Goal: Task Accomplishment & Management: Manage account settings

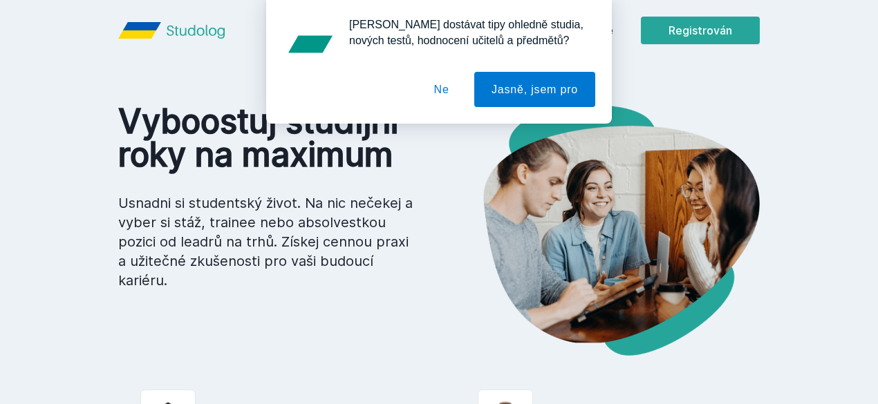
click at [449, 98] on font "Ne" at bounding box center [441, 89] width 15 height 17
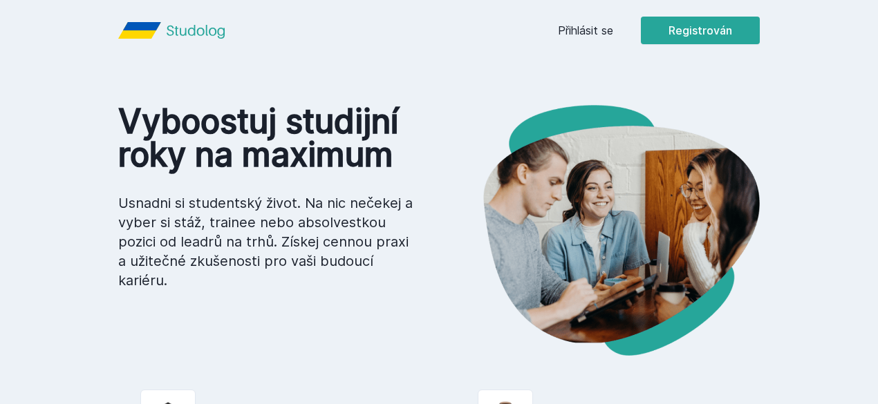
click at [642, 24] on header "Přihlásit se Registrován" at bounding box center [439, 30] width 708 height 61
click at [613, 25] on font "Přihlásit se" at bounding box center [585, 31] width 55 height 14
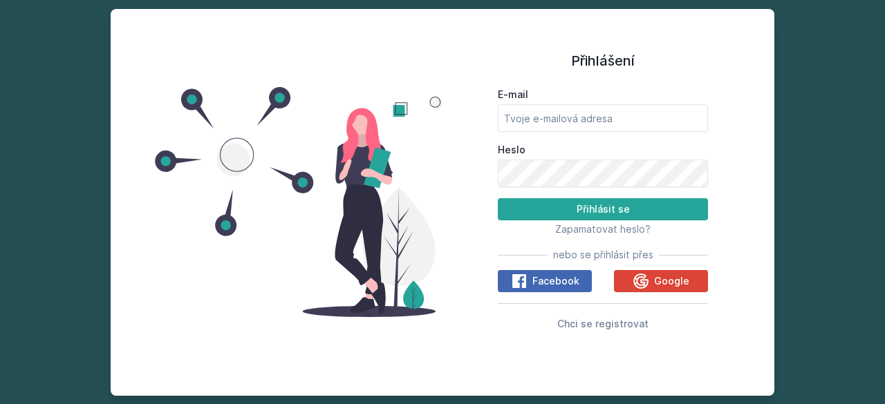
drag, startPoint x: 559, startPoint y: 138, endPoint x: 561, endPoint y: 118, distance: 20.2
click at [559, 138] on form "E-mail Heslo Přihlásit se" at bounding box center [603, 154] width 210 height 133
click at [561, 118] on input "E-mail" at bounding box center [603, 118] width 210 height 28
type input "[EMAIL_ADDRESS][DOMAIN_NAME]"
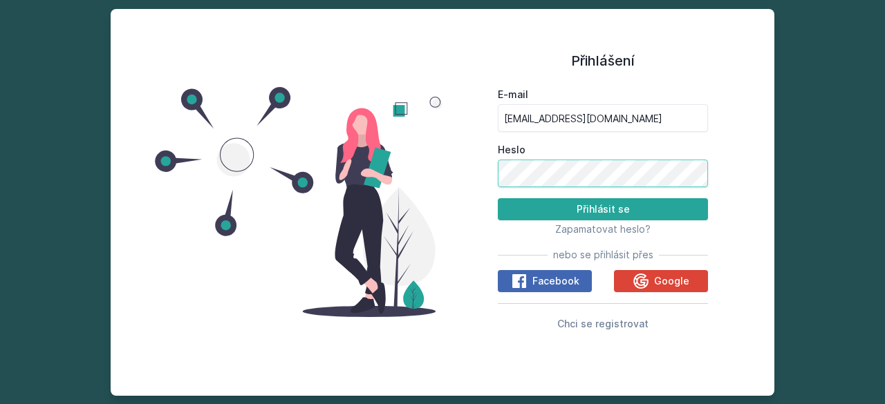
click at [498, 198] on button "Přihlásit se" at bounding box center [603, 209] width 210 height 22
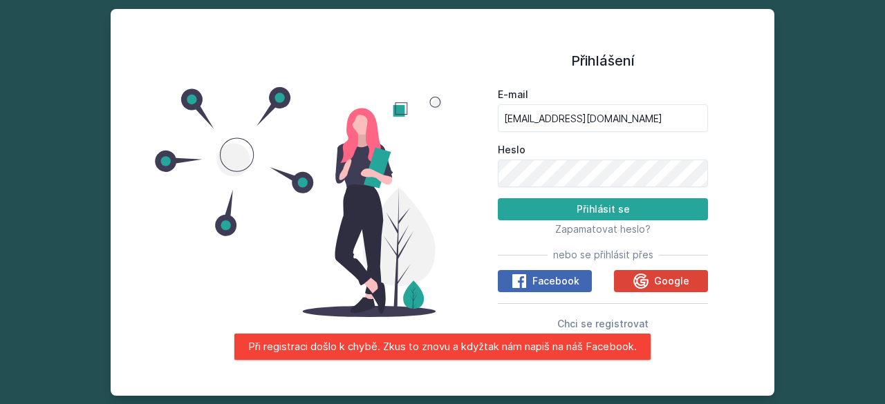
click at [586, 158] on div "Heslo" at bounding box center [603, 165] width 210 height 44
click at [498, 198] on button "Přihlásit se" at bounding box center [603, 209] width 210 height 22
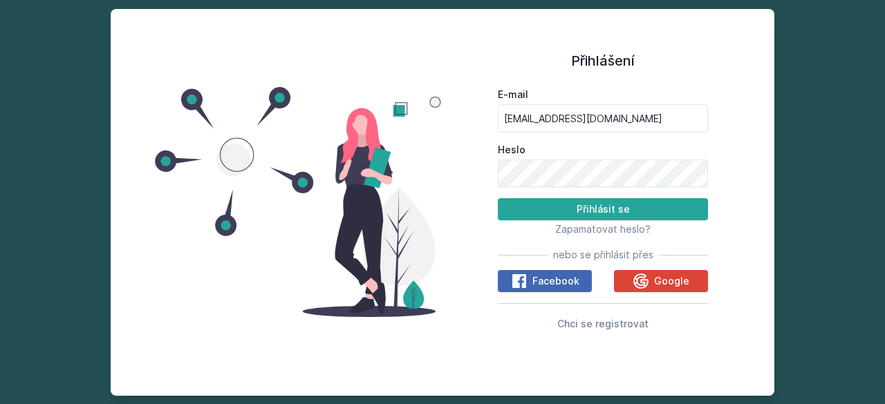
click at [608, 258] on font "nebo se přihlásit přes" at bounding box center [603, 255] width 100 height 12
click at [631, 119] on input "[EMAIL_ADDRESS][DOMAIN_NAME]" at bounding box center [603, 118] width 210 height 28
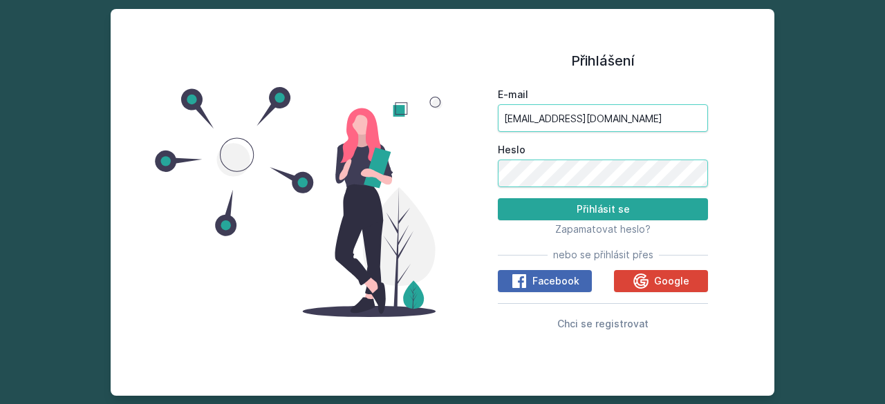
click at [498, 198] on button "Přihlásit se" at bounding box center [603, 209] width 210 height 22
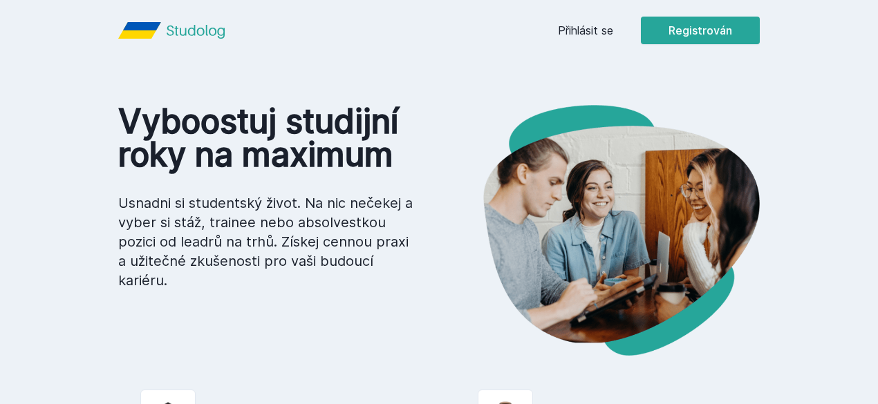
click at [613, 31] on font "Přihlásit se" at bounding box center [585, 31] width 55 height 14
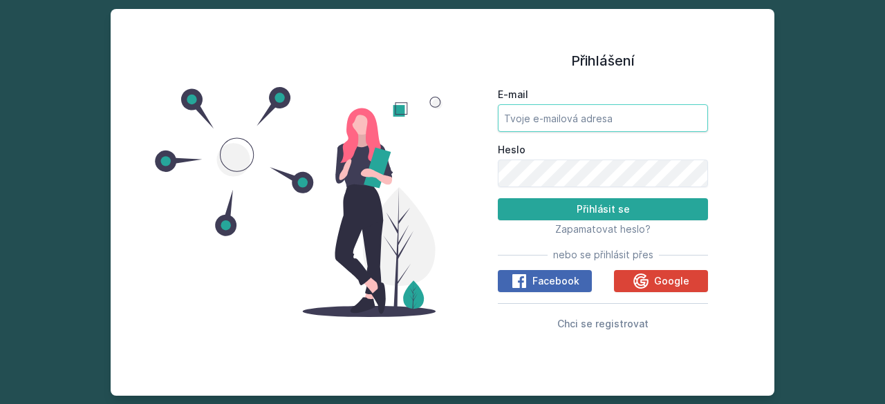
click at [585, 111] on input "E-mail" at bounding box center [603, 118] width 210 height 28
type input "[EMAIL_ADDRESS][DOMAIN_NAME]"
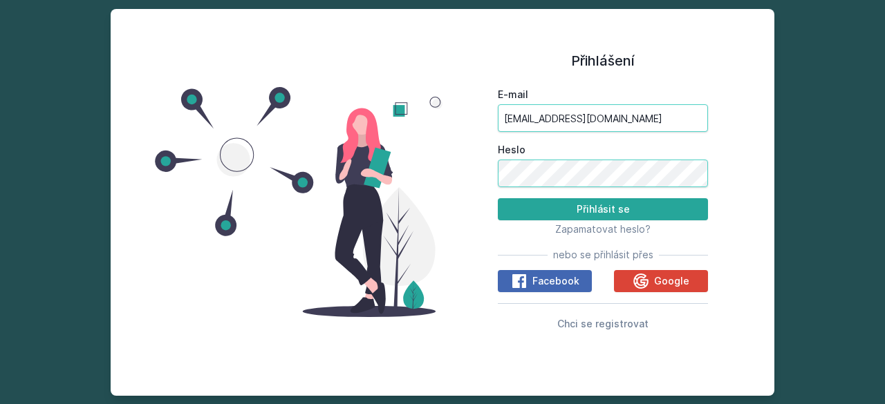
click at [498, 198] on button "Přihlásit se" at bounding box center [603, 209] width 210 height 22
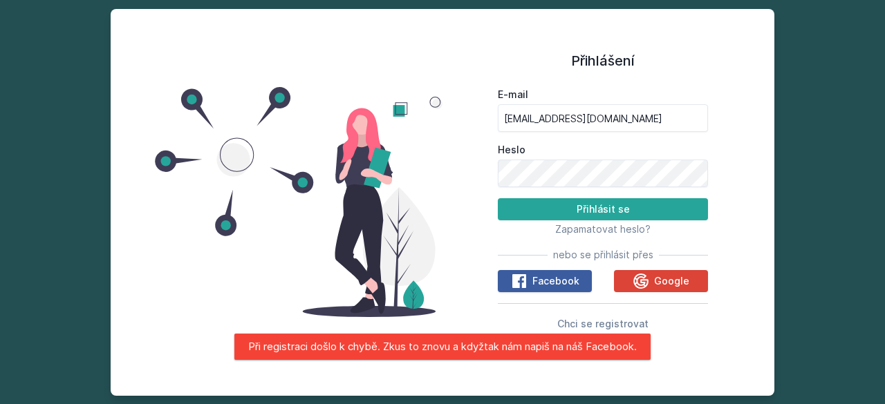
click at [546, 288] on span "Facebook" at bounding box center [555, 281] width 47 height 14
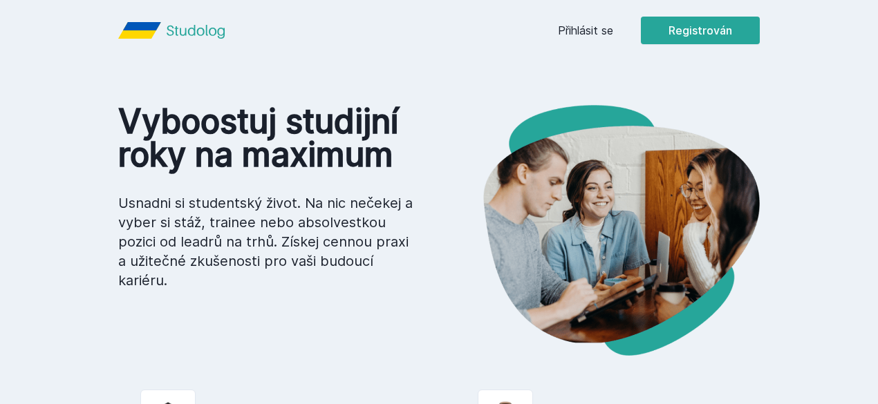
click at [665, 43] on div "Přihlásit se Registrován" at bounding box center [659, 31] width 202 height 28
click at [613, 35] on font "Přihlásit se" at bounding box center [585, 31] width 55 height 14
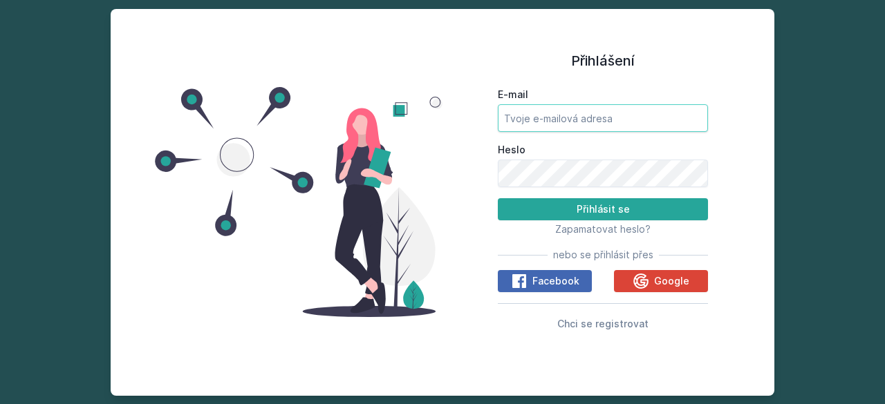
click at [517, 118] on input "E-mail" at bounding box center [603, 118] width 210 height 28
type input "[EMAIL_ADDRESS][DOMAIN_NAME]"
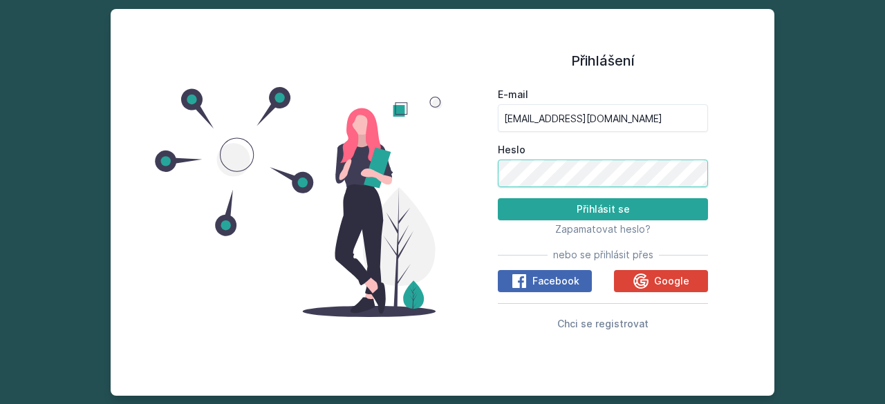
click at [498, 198] on button "Přihlásit se" at bounding box center [603, 209] width 210 height 22
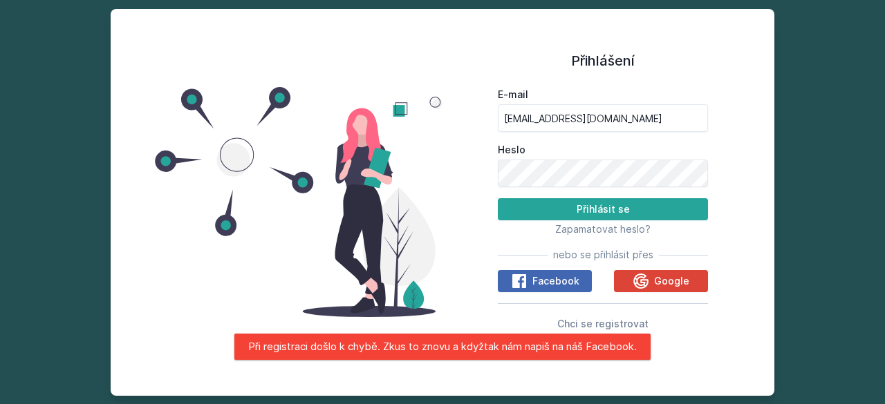
click at [314, 351] on font "Při registraci došlo k chybě. Zkus to znovu a kdyžtak nám napiš na náš Facebook." at bounding box center [442, 346] width 389 height 13
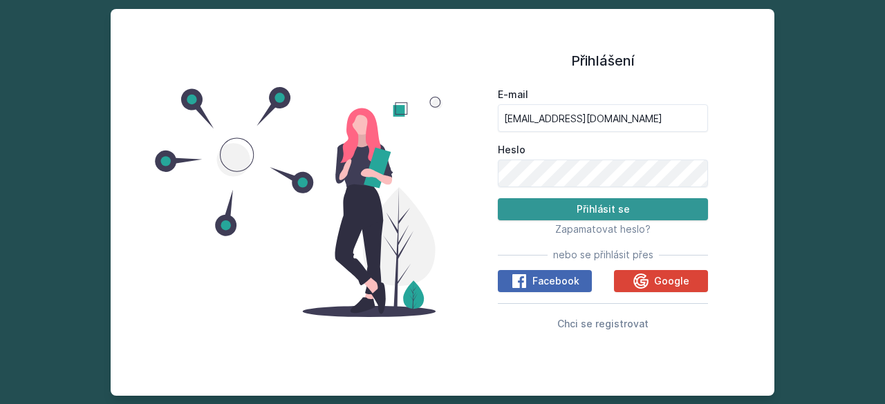
click at [618, 212] on font "Přihlásit se" at bounding box center [603, 209] width 53 height 12
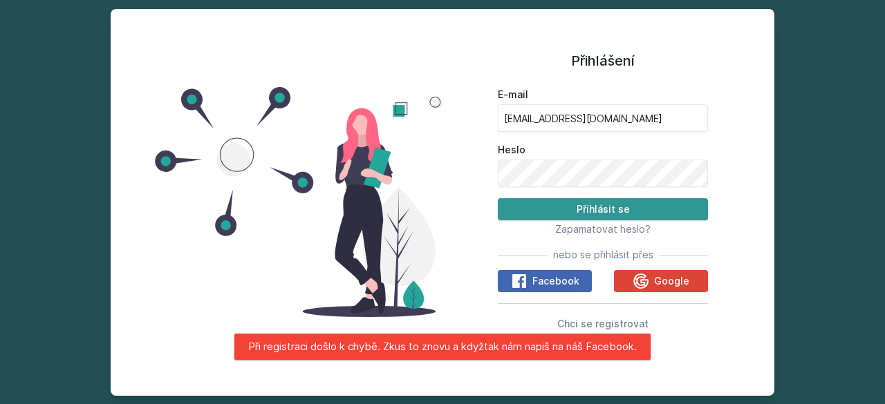
click at [618, 212] on font "Přihlásit se" at bounding box center [603, 209] width 53 height 12
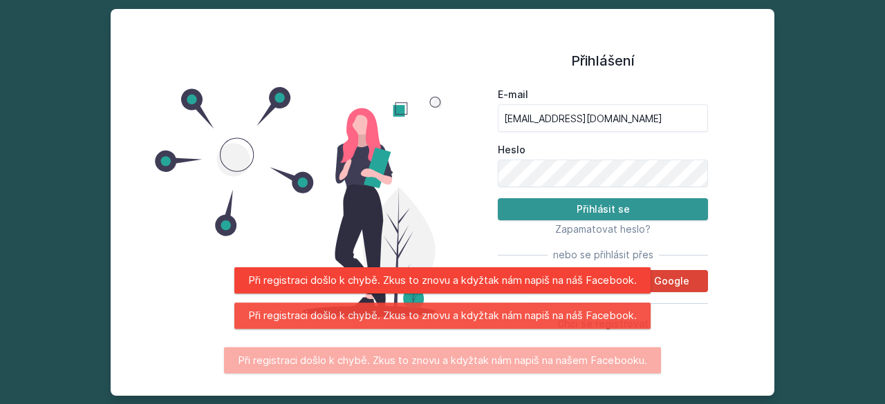
click at [618, 212] on font "Přihlásit se" at bounding box center [603, 209] width 53 height 12
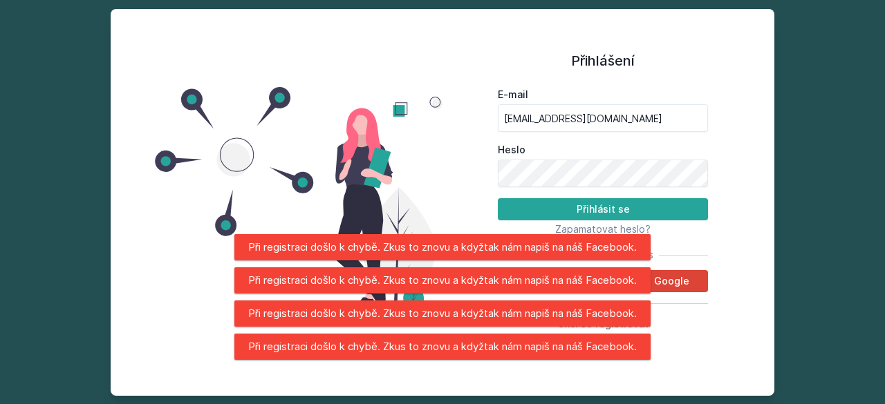
click at [715, 231] on div "Přihlášení E-mail rosta.kasparu@seznam.cz Heslo Přihlásit se Zapamatovat heslo?…" at bounding box center [602, 203] width 321 height 354
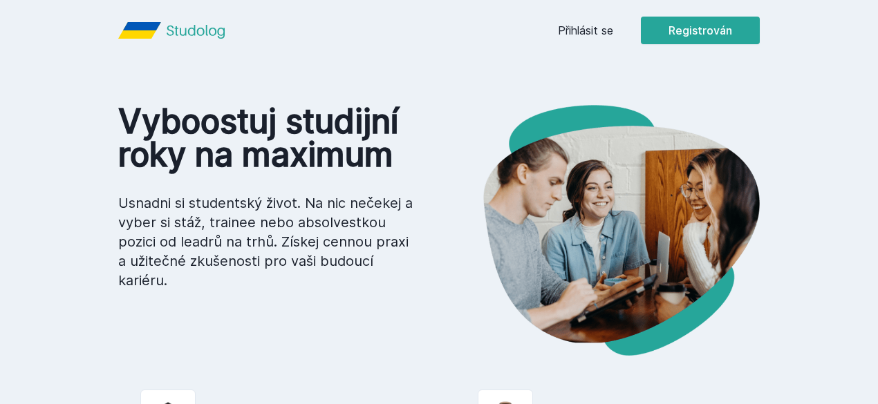
click at [712, 26] on div "Přihlásit se Registrován" at bounding box center [659, 31] width 202 height 28
click at [613, 33] on font "Přihlásit se" at bounding box center [585, 31] width 55 height 14
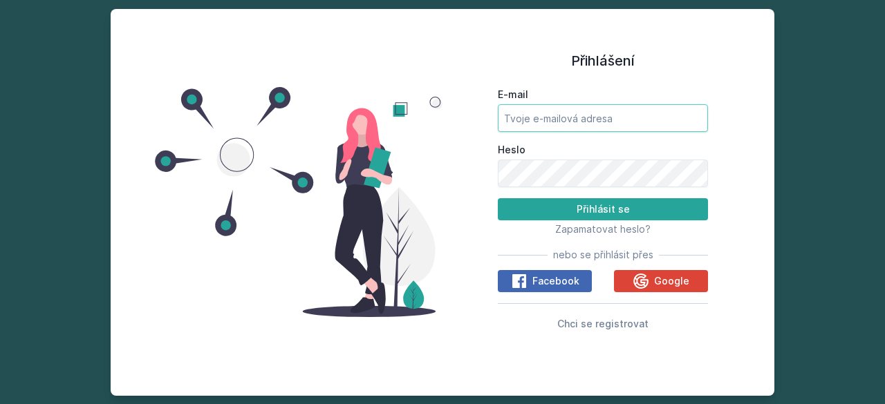
drag, startPoint x: 611, startPoint y: 77, endPoint x: 586, endPoint y: 124, distance: 53.8
click at [610, 78] on div "Přihlášení E-mail Heslo Přihlásit se Zapamatovat heslo? nebo se přihlásit přes …" at bounding box center [603, 192] width 210 height 332
click at [586, 124] on input "E-mail" at bounding box center [603, 118] width 210 height 28
type input "[EMAIL_ADDRESS][DOMAIN_NAME]"
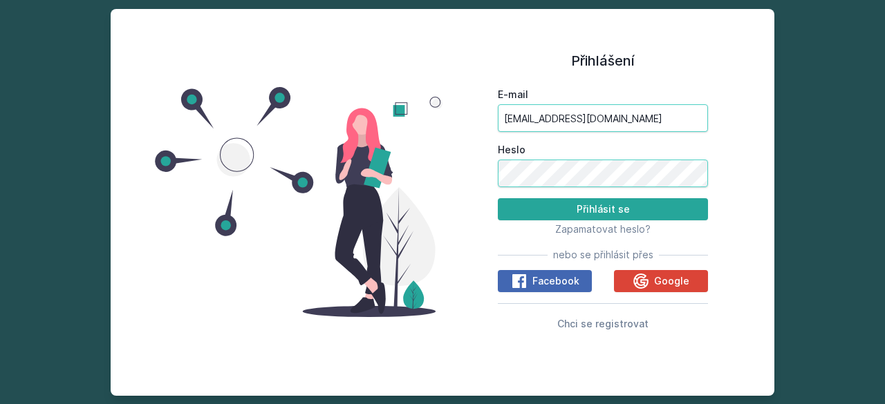
click at [498, 198] on button "Přihlásit se" at bounding box center [603, 209] width 210 height 22
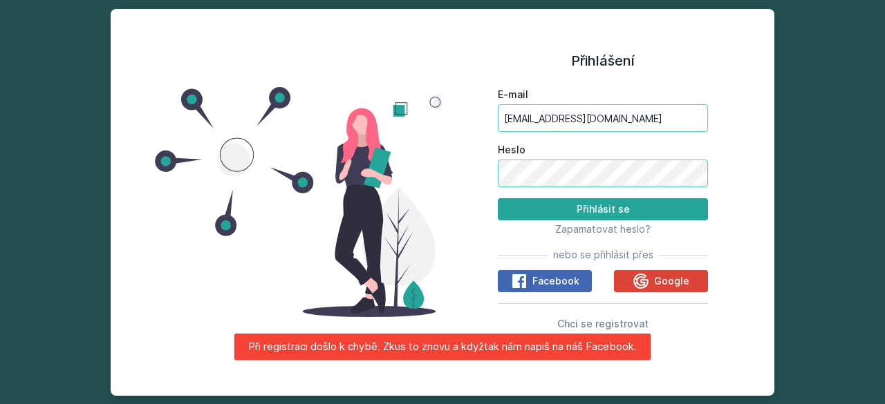
click at [498, 198] on button "Přihlásit se" at bounding box center [603, 209] width 210 height 22
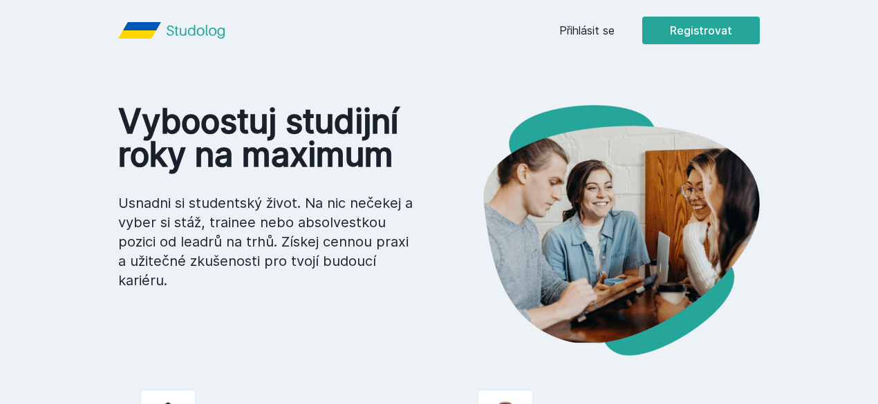
click at [615, 34] on link "Přihlásit se" at bounding box center [586, 30] width 55 height 17
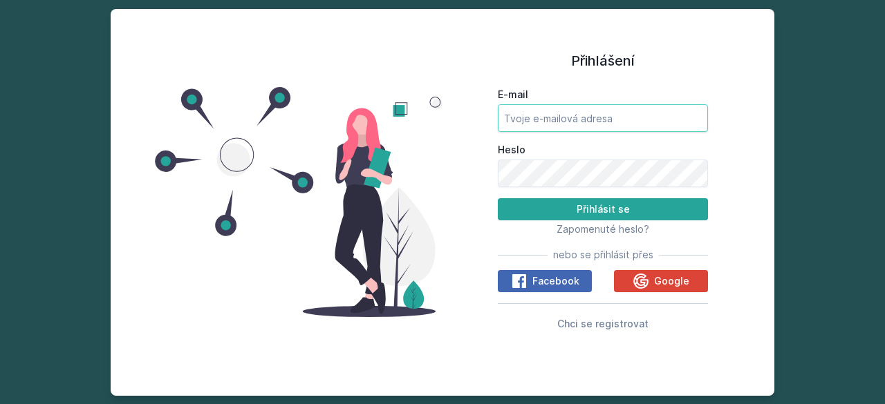
click at [578, 122] on input "E-mail" at bounding box center [603, 118] width 210 height 28
type input "[EMAIL_ADDRESS][DOMAIN_NAME]"
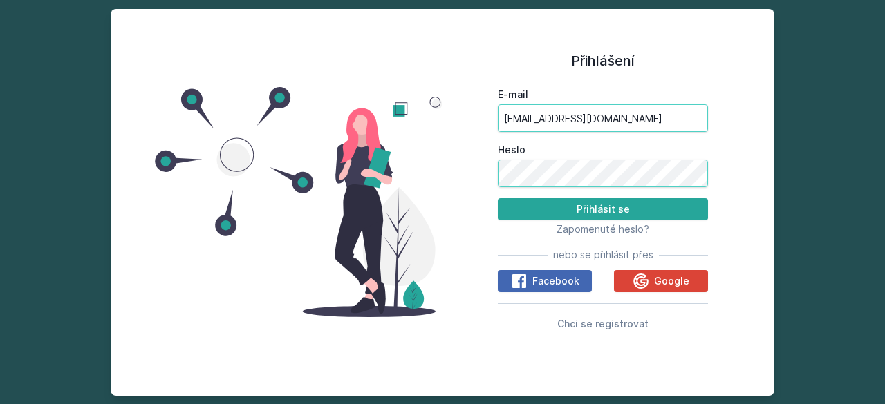
click at [498, 198] on button "Přihlásit se" at bounding box center [603, 209] width 210 height 22
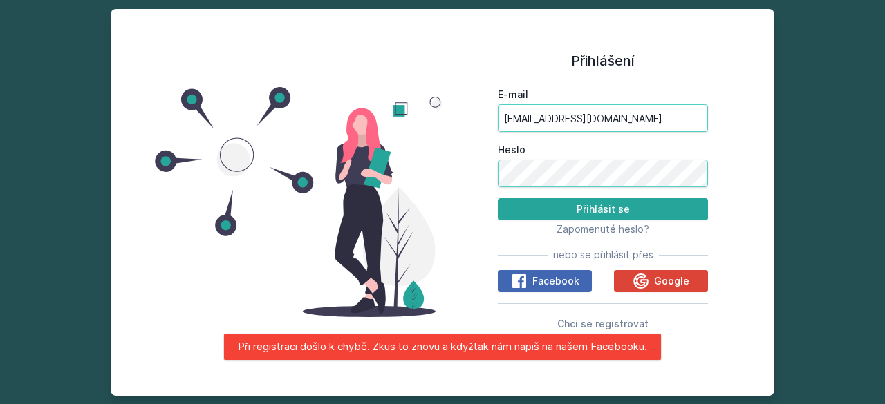
click at [498, 198] on button "Přihlásit se" at bounding box center [603, 209] width 210 height 22
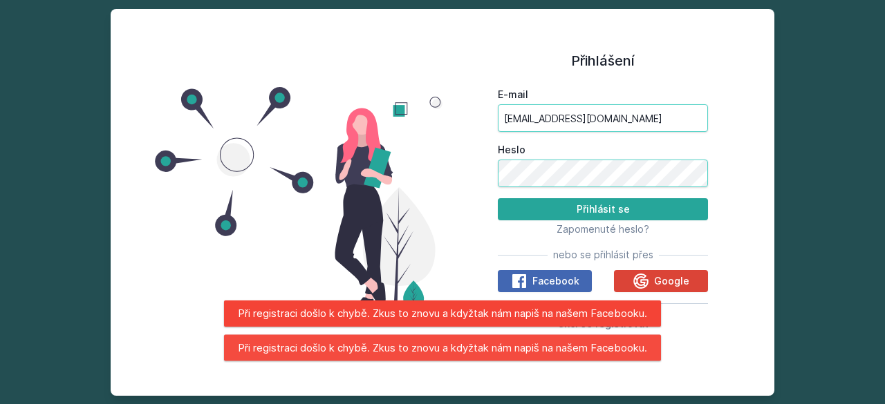
click at [498, 198] on button "Přihlásit se" at bounding box center [603, 209] width 210 height 22
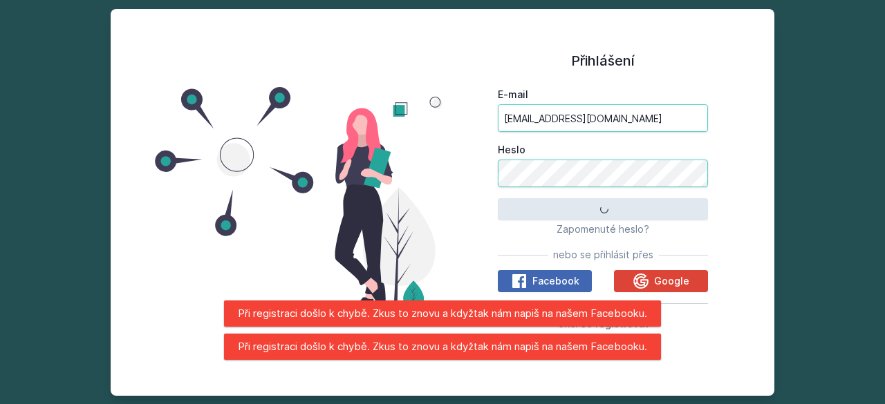
click at [498, 198] on button "Přihlásit se" at bounding box center [603, 209] width 210 height 22
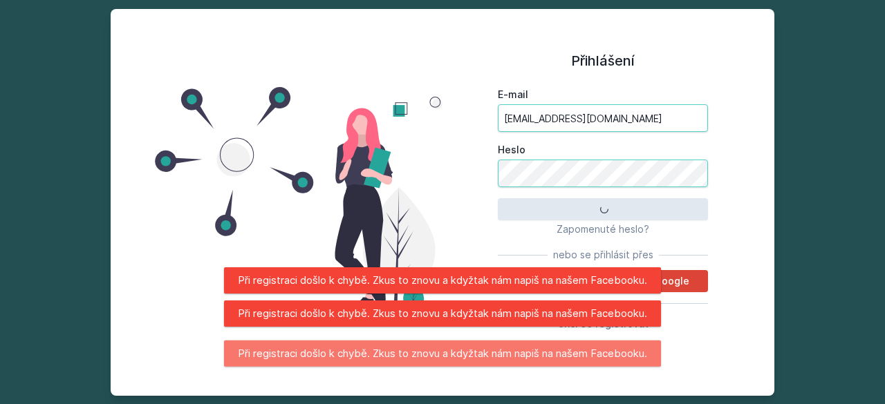
click at [498, 198] on button "Přihlásit se" at bounding box center [603, 209] width 210 height 22
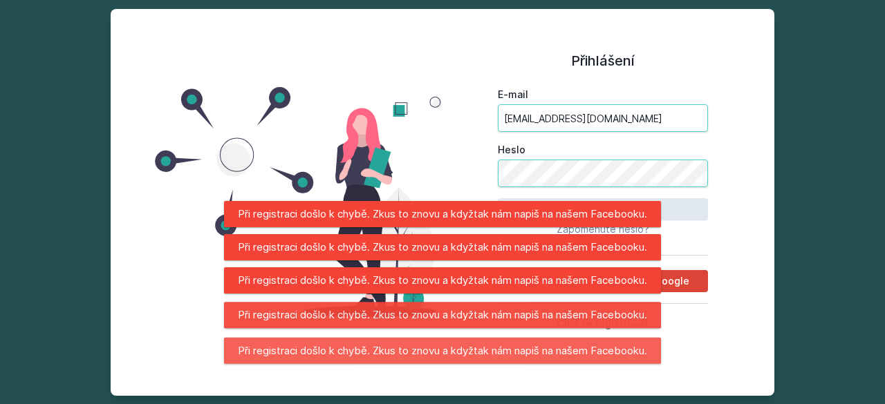
click at [498, 198] on button "Přihlásit se" at bounding box center [603, 209] width 210 height 22
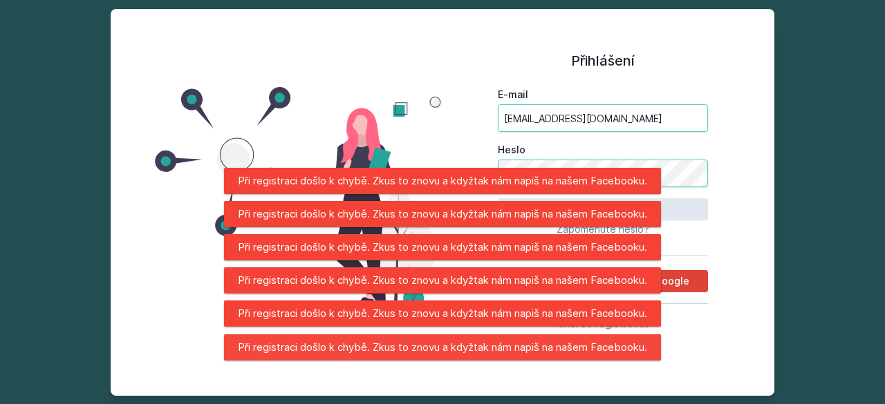
click at [498, 198] on button "Přihlásit se" at bounding box center [603, 209] width 210 height 22
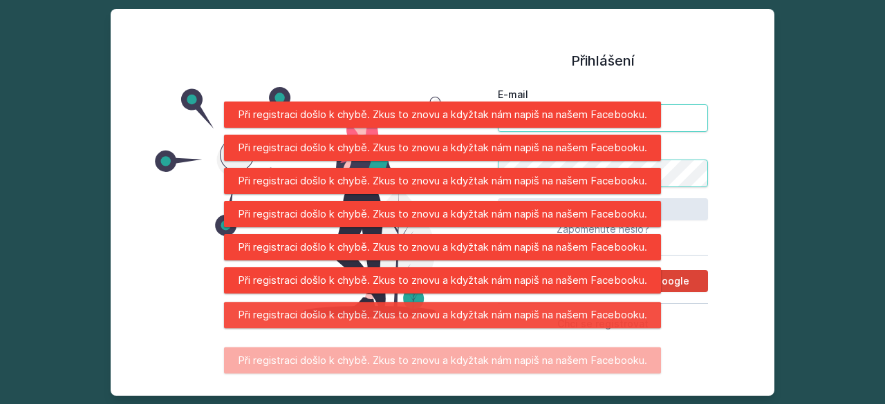
click at [498, 198] on button "Přihlásit se" at bounding box center [603, 209] width 210 height 22
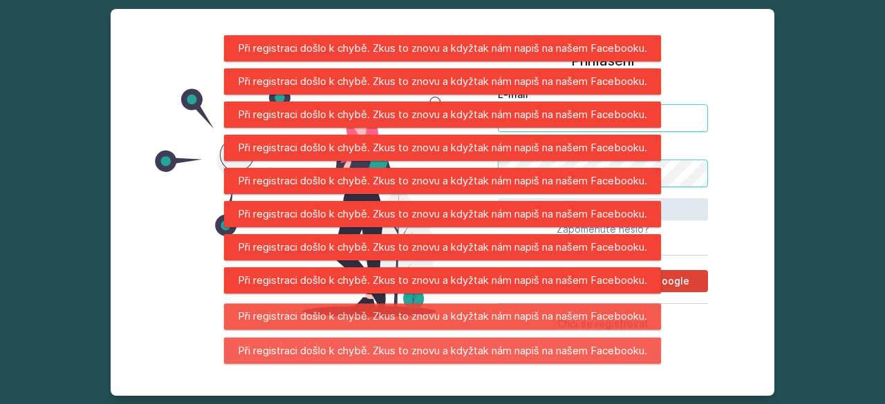
click at [498, 198] on button "Přihlásit se" at bounding box center [603, 209] width 210 height 22
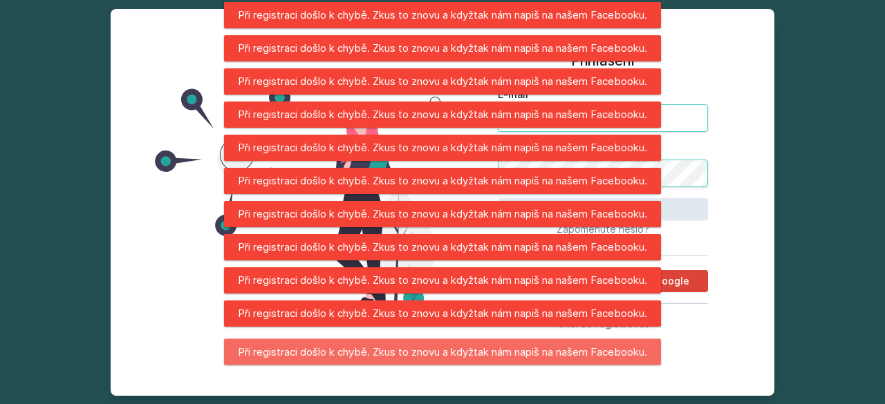
click at [498, 198] on button "Přihlásit se" at bounding box center [603, 209] width 210 height 22
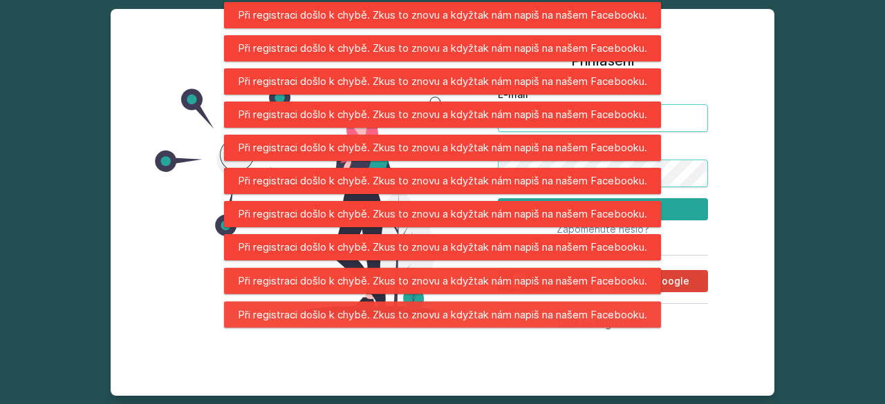
click at [498, 198] on button "Přihlásit se" at bounding box center [603, 209] width 210 height 22
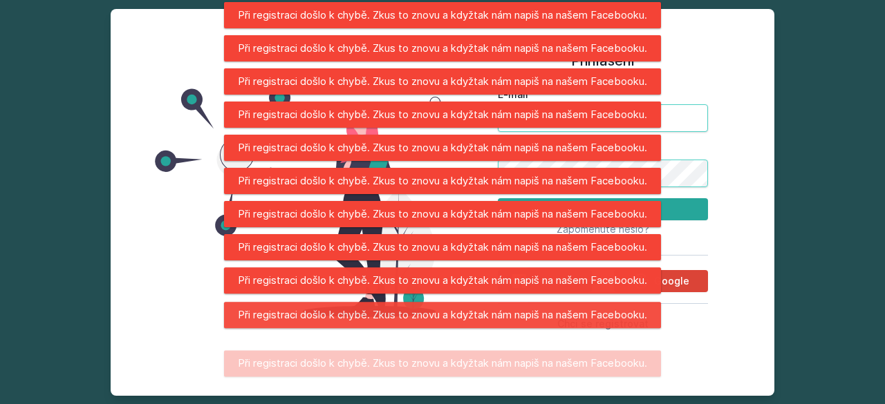
click at [498, 198] on button "Přihlásit se" at bounding box center [603, 209] width 210 height 22
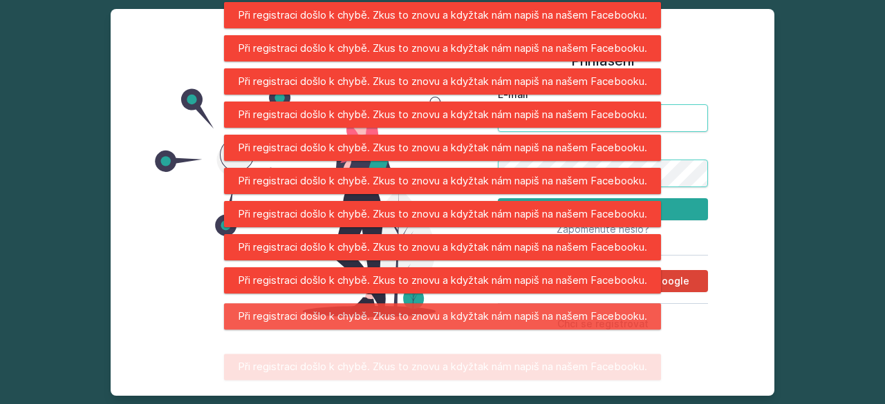
click at [498, 198] on button "Přihlásit se" at bounding box center [603, 209] width 210 height 22
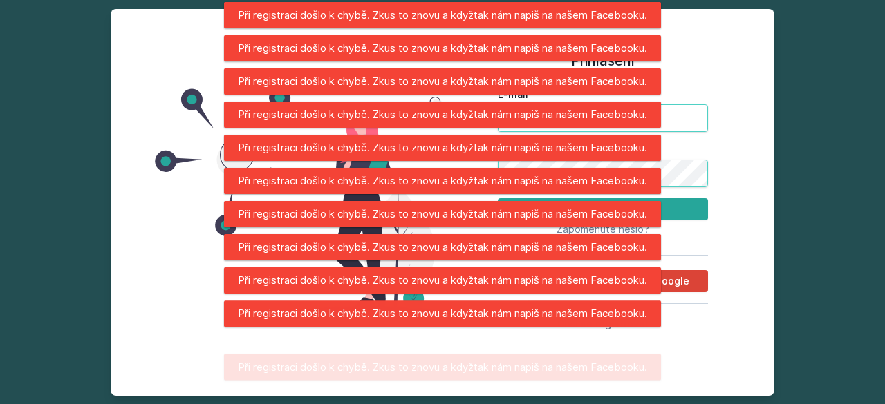
click at [498, 198] on button "Přihlásit se" at bounding box center [603, 209] width 210 height 22
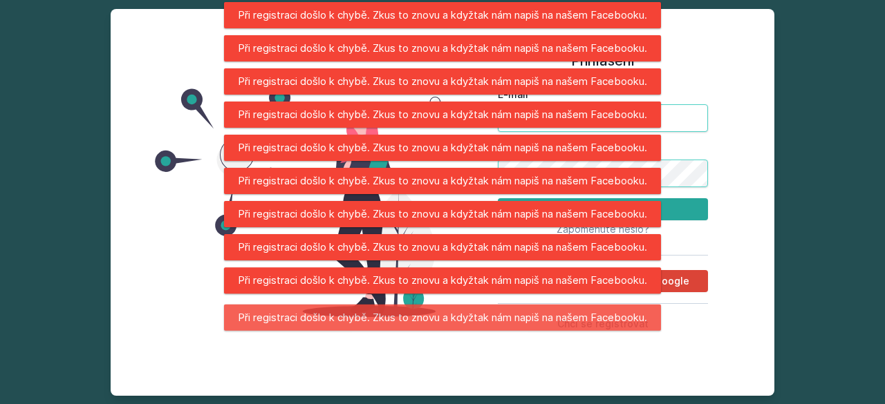
click at [498, 198] on button "Přihlásit se" at bounding box center [603, 209] width 210 height 22
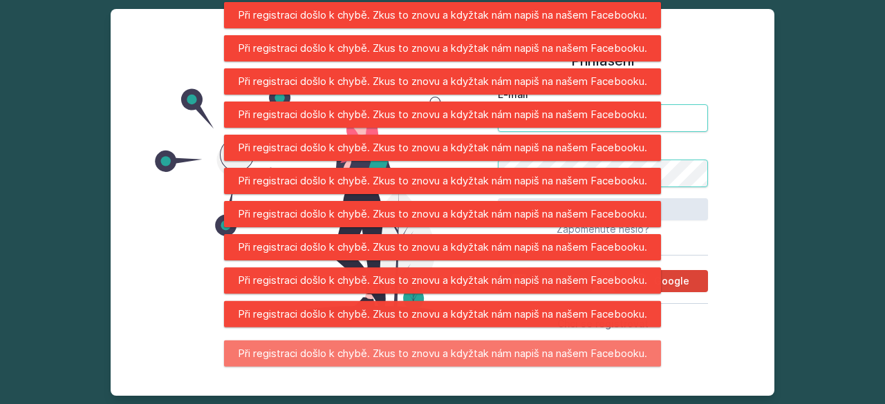
click at [498, 198] on button "Přihlásit se" at bounding box center [603, 209] width 210 height 22
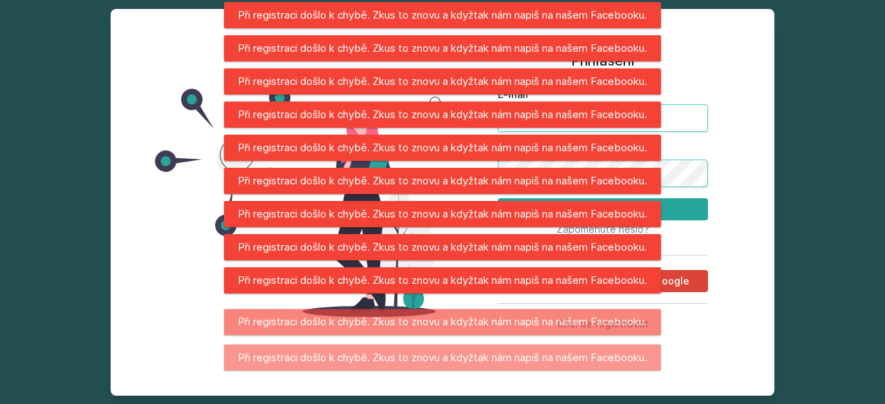
click at [498, 198] on button "Přihlásit se" at bounding box center [603, 209] width 210 height 22
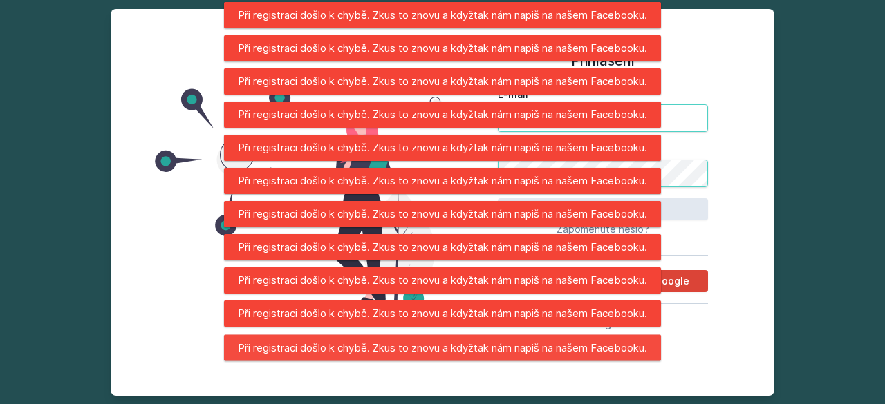
click at [498, 198] on button "Přihlásit se" at bounding box center [603, 209] width 210 height 22
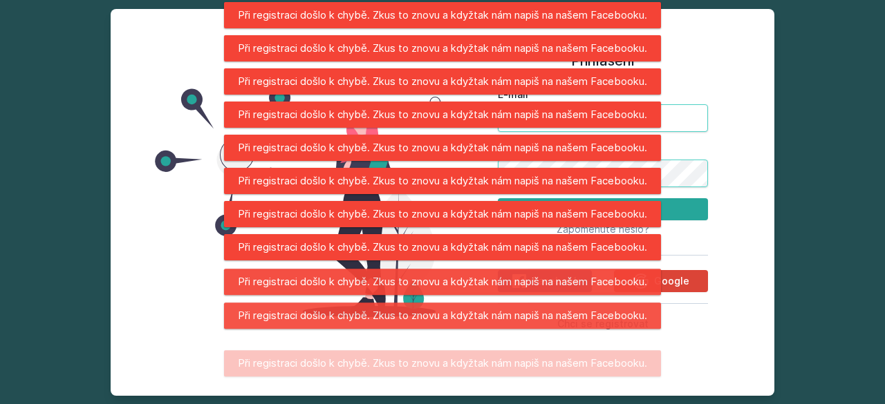
click at [498, 198] on button "Přihlásit se" at bounding box center [603, 209] width 210 height 22
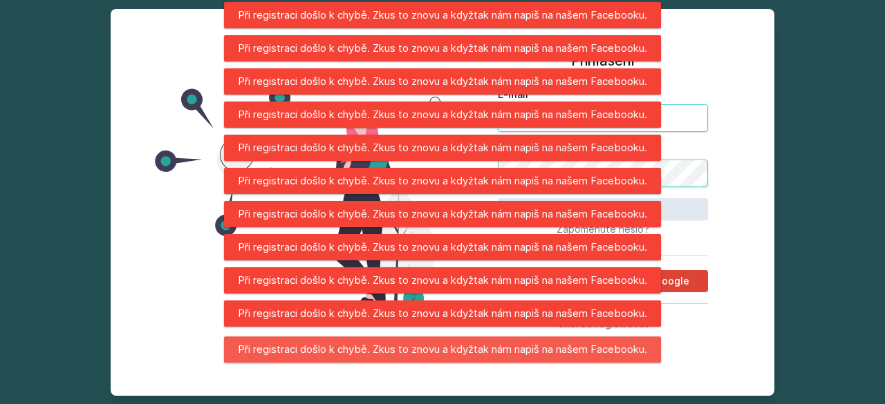
click at [498, 198] on button "Přihlásit se" at bounding box center [603, 209] width 210 height 22
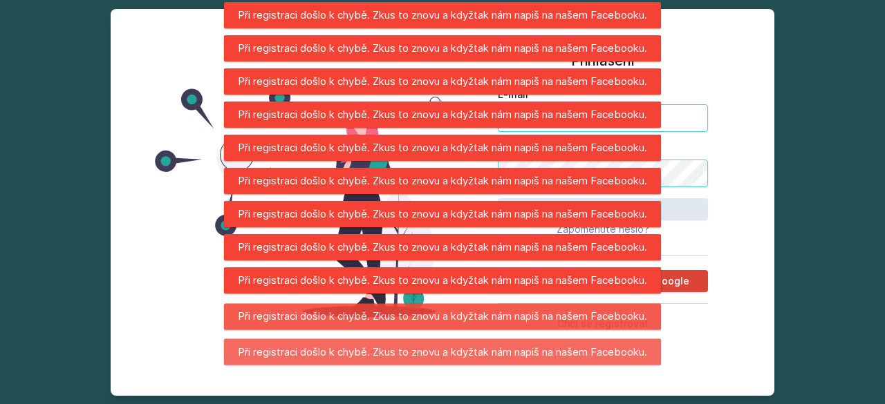
click at [498, 198] on button "Přihlásit se" at bounding box center [603, 209] width 210 height 22
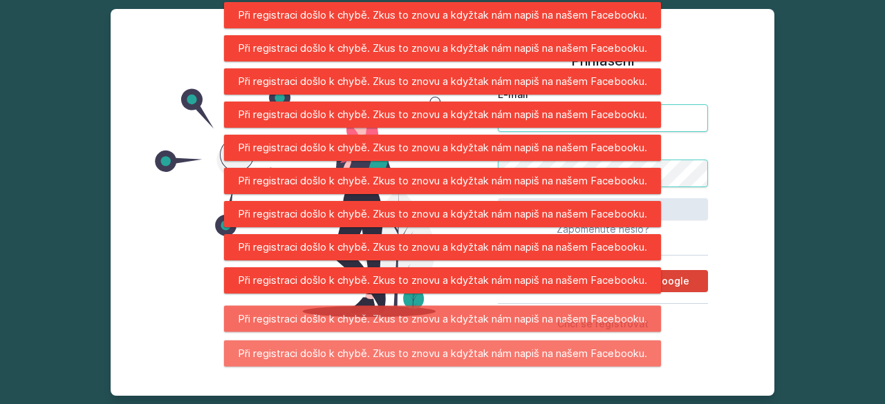
click at [498, 198] on button "Přihlásit se" at bounding box center [603, 209] width 210 height 22
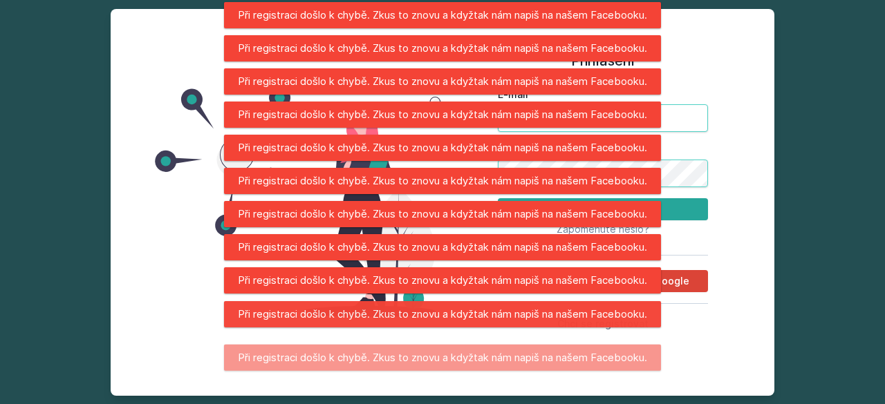
click at [498, 198] on button "Přihlásit se" at bounding box center [603, 209] width 210 height 22
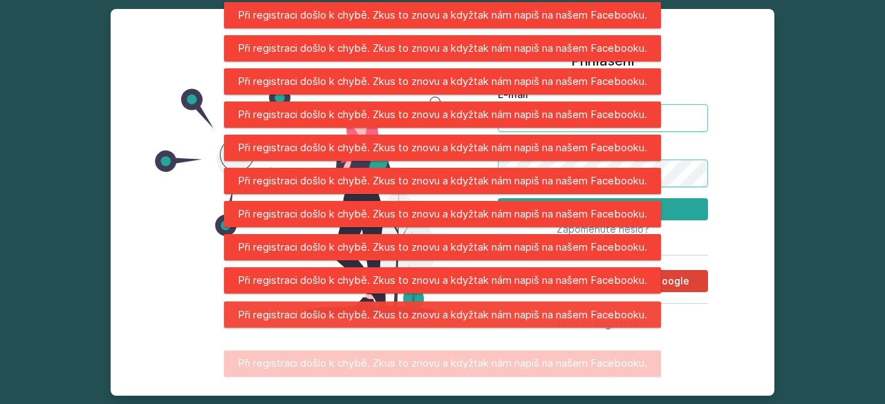
click at [498, 198] on button "Přihlásit se" at bounding box center [603, 209] width 210 height 22
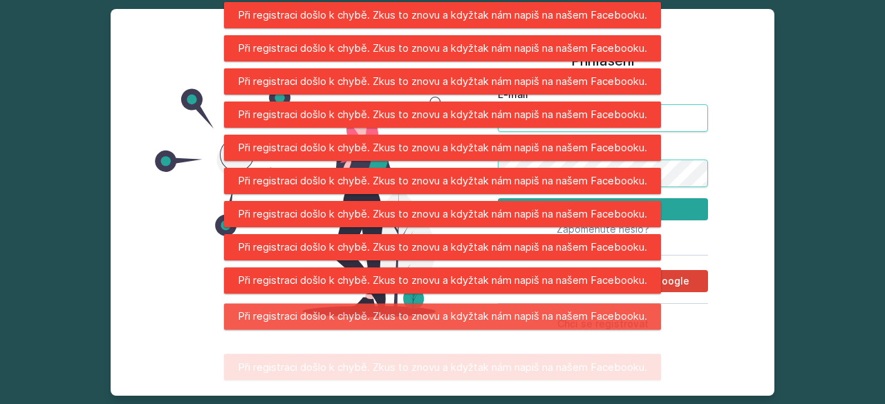
click at [498, 198] on button "Přihlásit se" at bounding box center [603, 209] width 210 height 22
